Goal: Check status: Check status

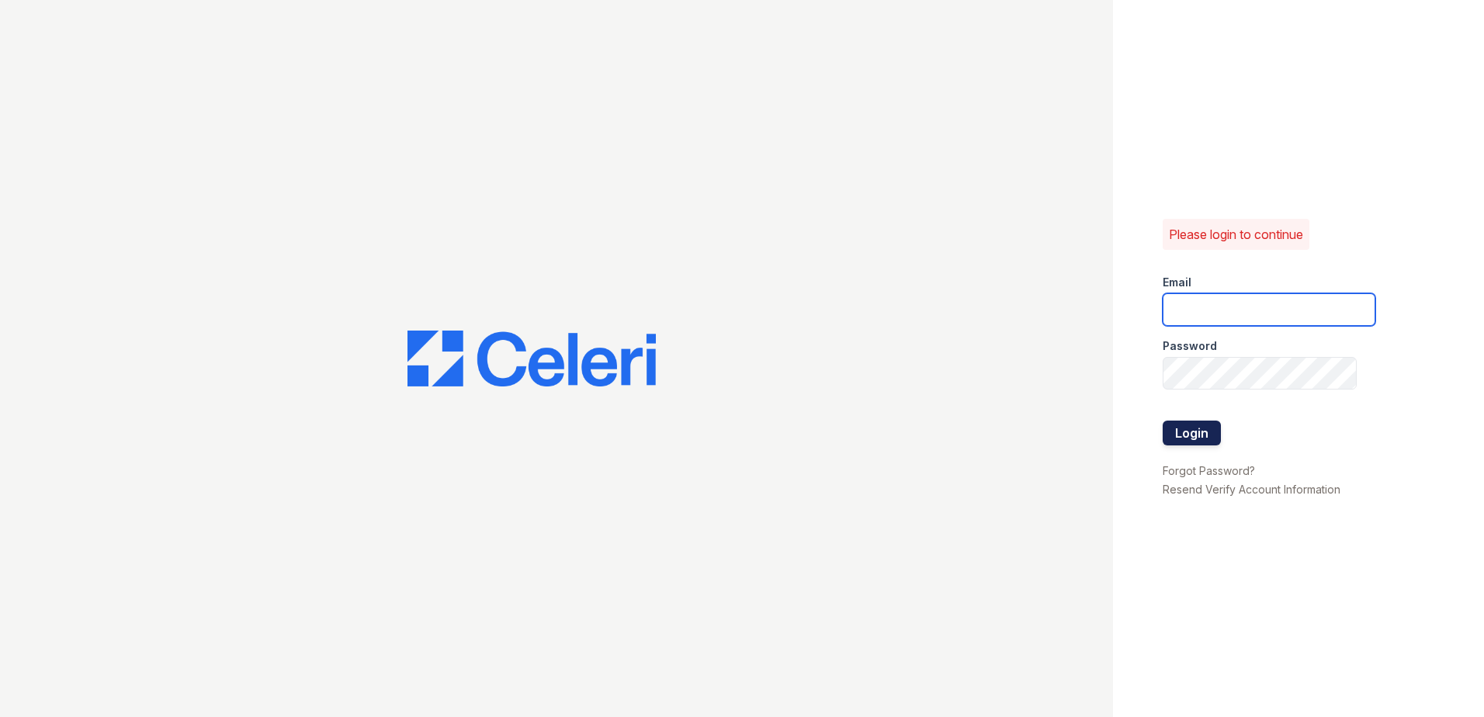
type input "[EMAIL_ADDRESS][DOMAIN_NAME]"
click at [1187, 440] on button "Login" at bounding box center [1192, 433] width 58 height 25
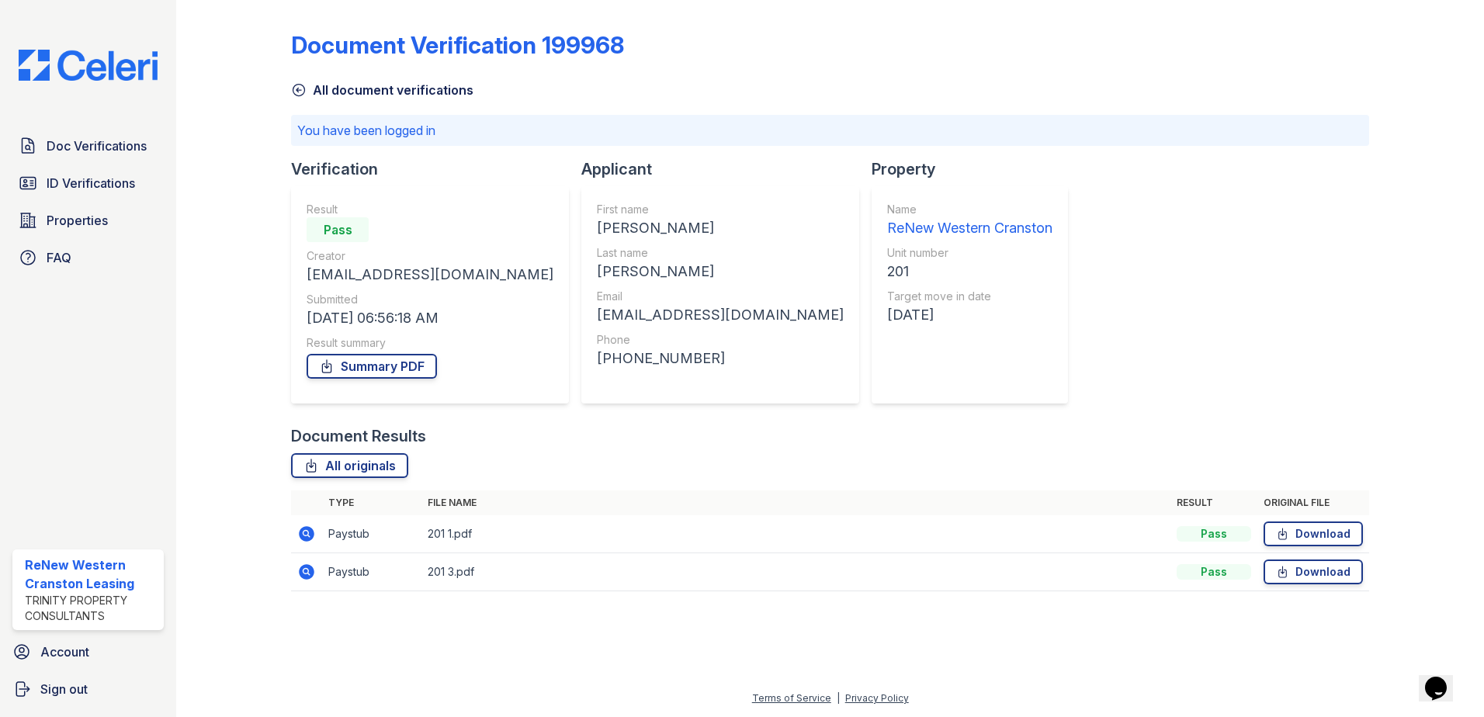
click at [90, 70] on img at bounding box center [88, 65] width 164 height 31
